Goal: Complete application form

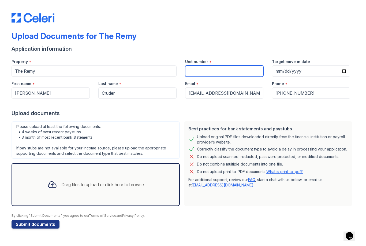
click at [241, 72] on input "Unit number" at bounding box center [224, 70] width 78 height 11
type input "516"
click at [316, 73] on input "Target move in date" at bounding box center [311, 70] width 78 height 11
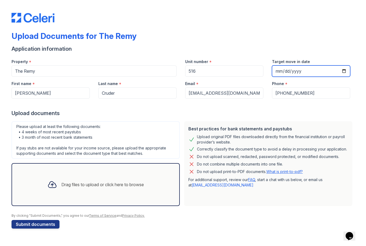
type input "[DATE]"
click at [83, 179] on div "Drag files to upload or click here to browse" at bounding box center [95, 184] width 105 height 18
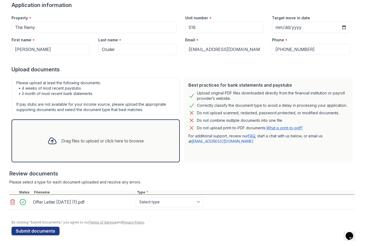
scroll to position [44, 0]
click at [149, 206] on select "Select type Paystub Bank Statement Offer Letter Tax Documents Benefit Award Let…" at bounding box center [170, 202] width 68 height 10
select select "offer_letter"
click at [51, 141] on icon at bounding box center [52, 141] width 10 height 10
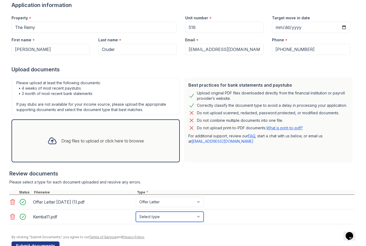
click at [149, 217] on select "Select type Paystub Bank Statement Offer Letter Tax Documents Benefit Award Let…" at bounding box center [170, 217] width 68 height 10
select select "bank_statement"
click at [47, 142] on icon at bounding box center [52, 141] width 10 height 10
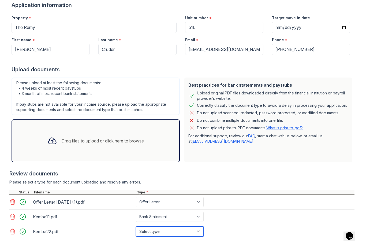
click at [144, 231] on select "Select type Paystub Bank Statement Offer Letter Tax Documents Benefit Award Let…" at bounding box center [170, 231] width 68 height 10
select select "bank_statement"
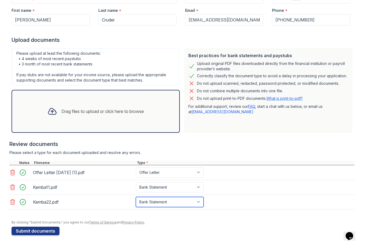
scroll to position [73, 0]
click at [48, 116] on icon at bounding box center [52, 111] width 10 height 10
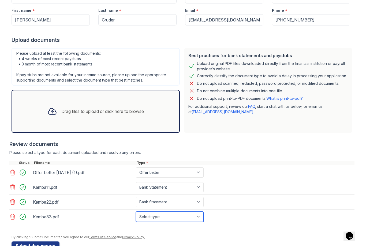
click at [142, 214] on select "Select type Paystub Bank Statement Offer Letter Tax Documents Benefit Award Let…" at bounding box center [170, 217] width 68 height 10
select select "bank_statement"
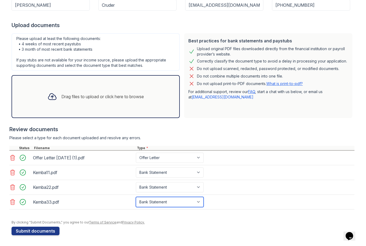
scroll to position [88, 0]
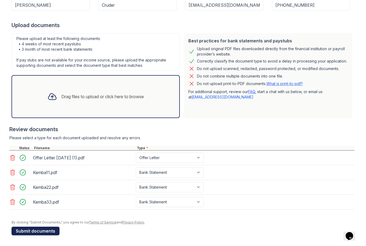
click at [28, 235] on button "Submit documents" at bounding box center [36, 231] width 48 height 9
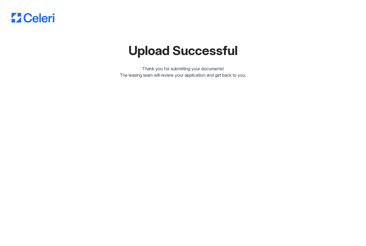
click at [225, 172] on div "Upload Successful Thank you for submitting your documents! The leasing team wil…" at bounding box center [183, 123] width 366 height 246
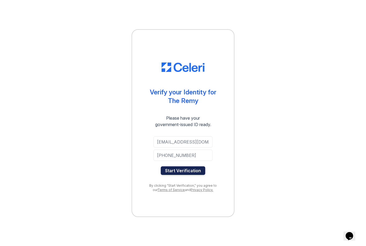
click at [180, 173] on button "Start Verification" at bounding box center [183, 170] width 45 height 9
